Goal: Information Seeking & Learning: Learn about a topic

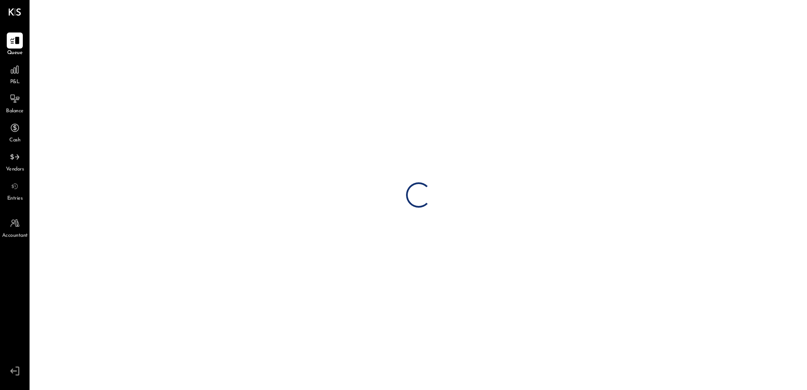
click at [16, 81] on span "P&L" at bounding box center [15, 83] width 10 height 8
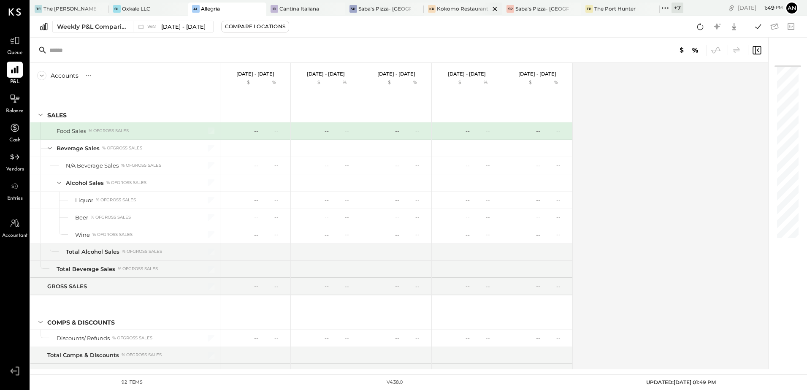
click at [463, 11] on div "Kokomo Restaurant" at bounding box center [463, 8] width 52 height 7
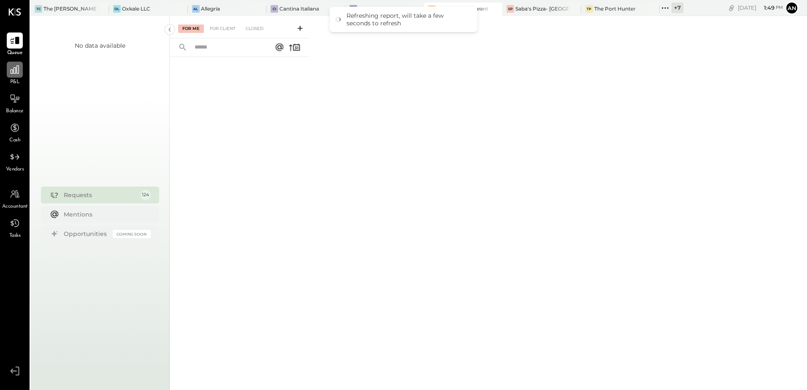
click at [10, 71] on icon at bounding box center [14, 69] width 11 height 11
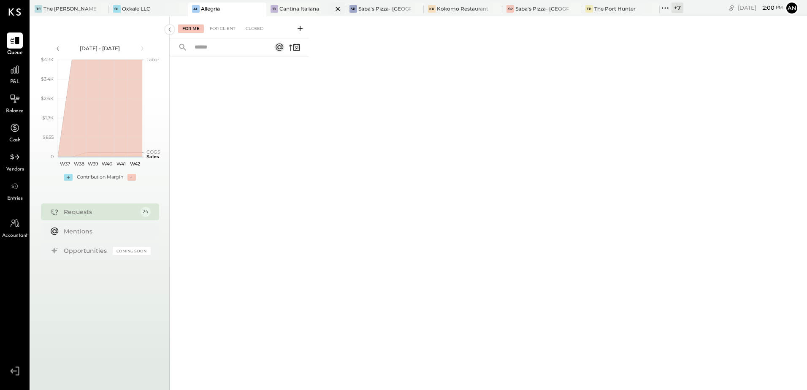
click at [300, 10] on div "Cantina Italiana" at bounding box center [300, 8] width 40 height 7
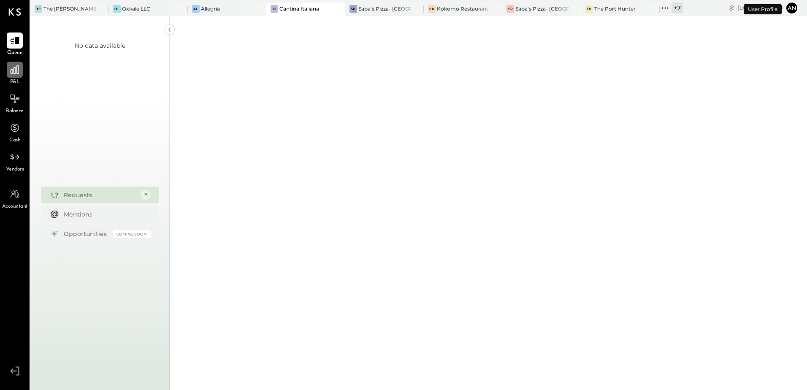
click at [17, 73] on icon at bounding box center [14, 69] width 11 height 11
